Goal: Task Accomplishment & Management: Use online tool/utility

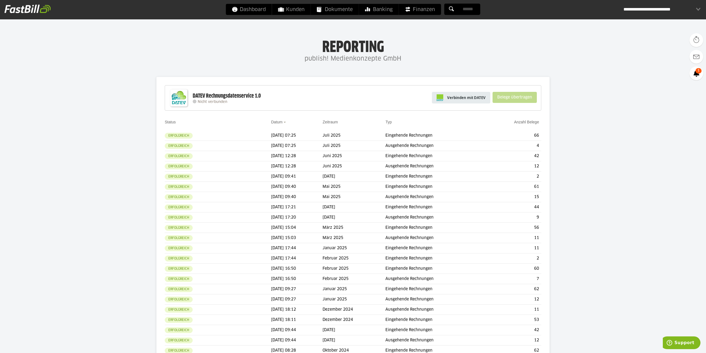
click at [462, 99] on span "Verbinden mit DATEV" at bounding box center [466, 98] width 39 height 6
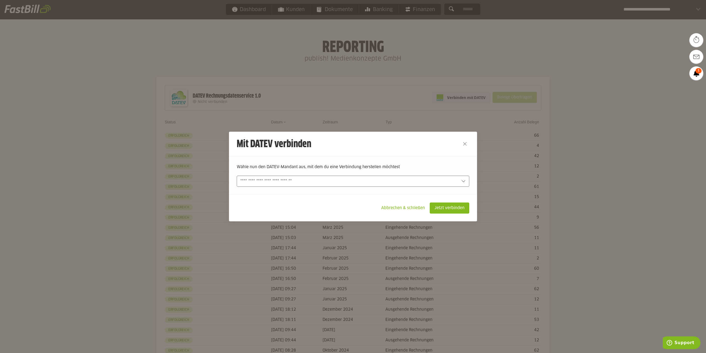
click at [390, 184] on input "text" at bounding box center [349, 181] width 218 height 6
click at [394, 208] on slot "Abbrechen & schließen" at bounding box center [403, 208] width 53 height 11
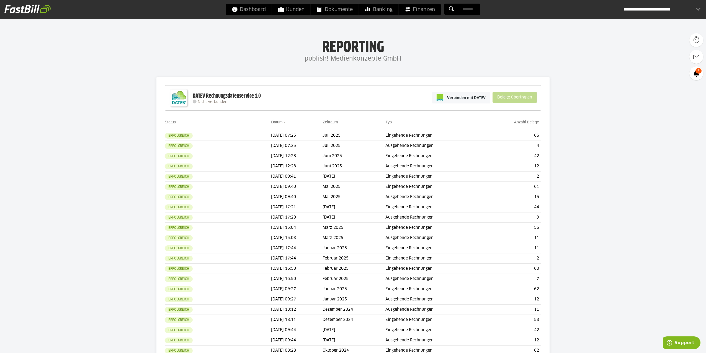
click at [466, 96] on span "Verbinden mit DATEV" at bounding box center [466, 98] width 39 height 6
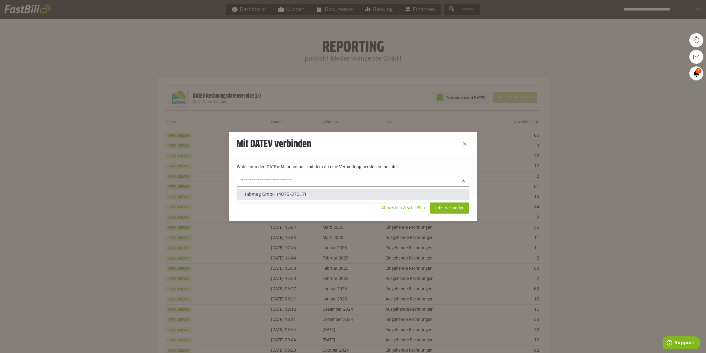
click at [346, 182] on input "text" at bounding box center [349, 181] width 218 height 6
click at [333, 194] on slot "tabmag GmbH (4075-37017)" at bounding box center [355, 195] width 220 height 6
type input "**********"
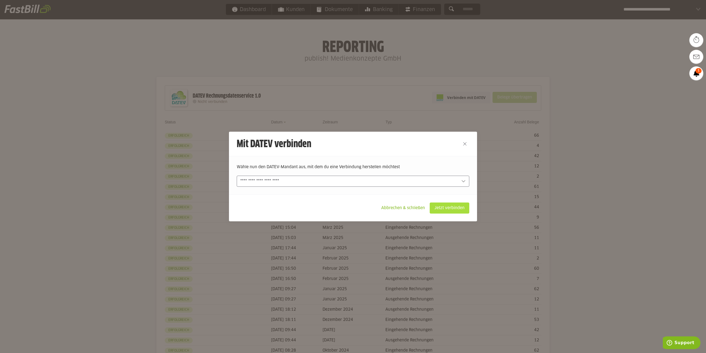
click at [456, 212] on slot "Jetzt verbinden" at bounding box center [449, 208] width 39 height 11
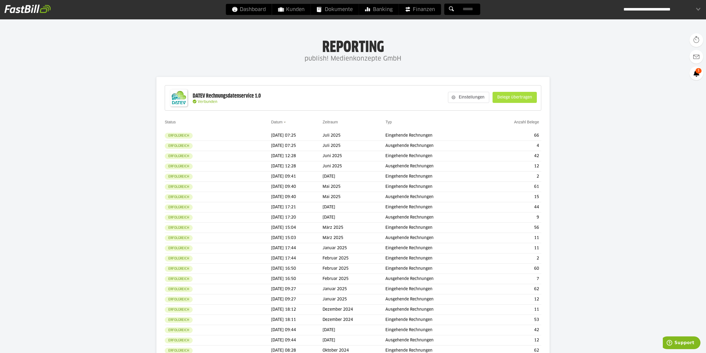
click at [517, 97] on slot "Belege übertragen" at bounding box center [515, 97] width 44 height 11
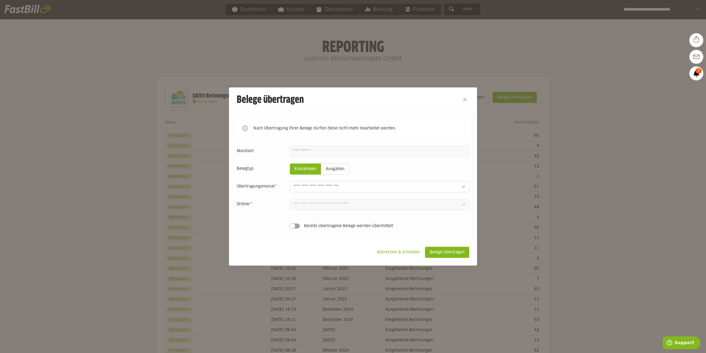
click at [386, 188] on input "text" at bounding box center [375, 187] width 163 height 6
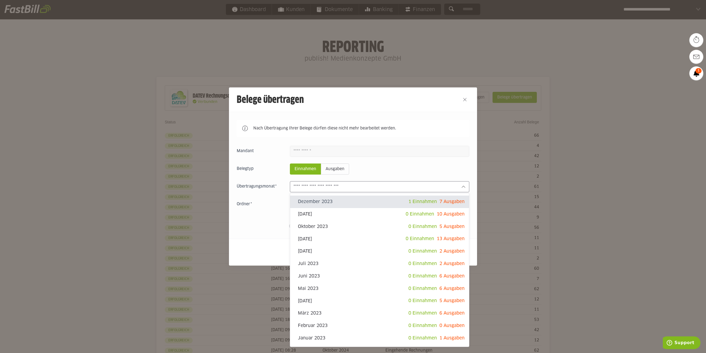
click at [249, 227] on sl-switch "Bereits übertragene Belege werden übermittelt" at bounding box center [353, 227] width 233 height 6
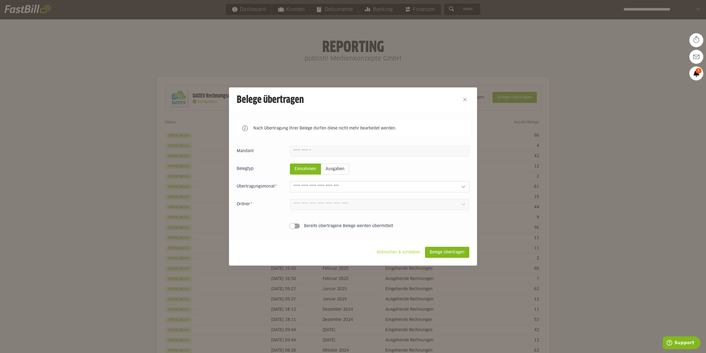
click at [392, 256] on slot "Abbrechen & schließen" at bounding box center [398, 252] width 53 height 11
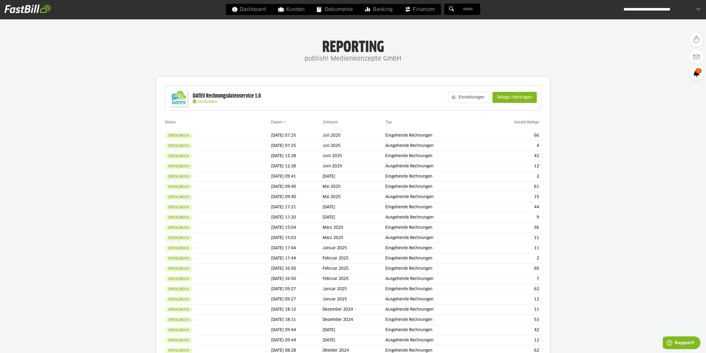
drag, startPoint x: 597, startPoint y: 162, endPoint x: 596, endPoint y: 155, distance: 6.4
click at [652, 7] on div "**********" at bounding box center [662, 9] width 77 height 11
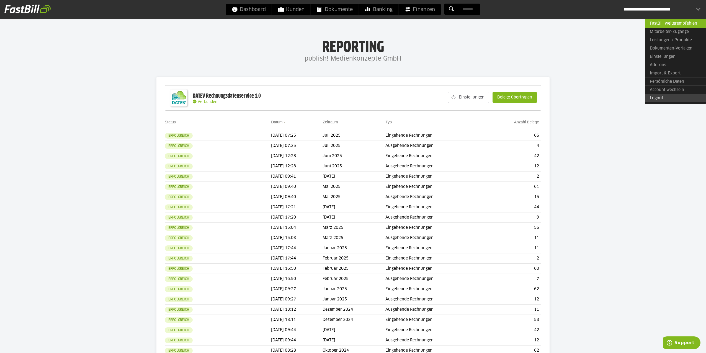
click at [670, 99] on link "Logout" at bounding box center [675, 98] width 61 height 8
